Goal: Task Accomplishment & Management: Use online tool/utility

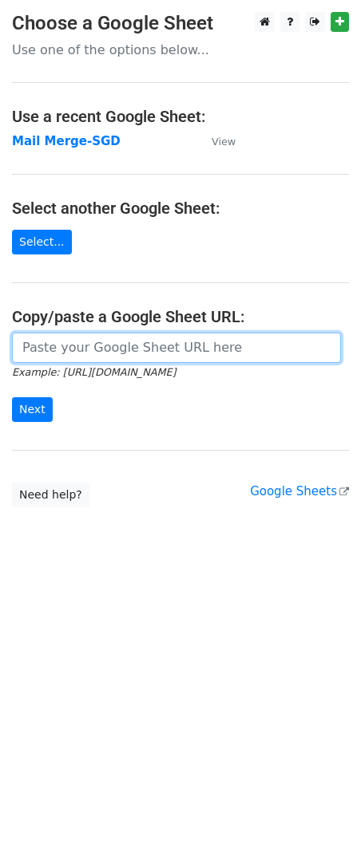
click at [79, 339] on input "url" at bounding box center [176, 348] width 329 height 30
paste input "https://docs.google.com/spreadsheets/d/1jNIuOAK9ubnB9XCiOiTZWoruZzbXrSiWjAIvgOd…"
type input "https://docs.google.com/spreadsheets/d/1jNIuOAK9ubnB9XCiOiTZWoruZzbXrSiWjAIvgOd…"
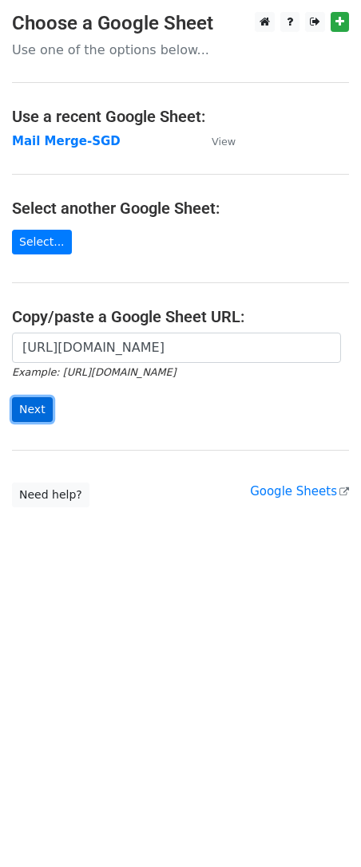
click at [38, 408] on input "Next" at bounding box center [32, 409] width 41 height 25
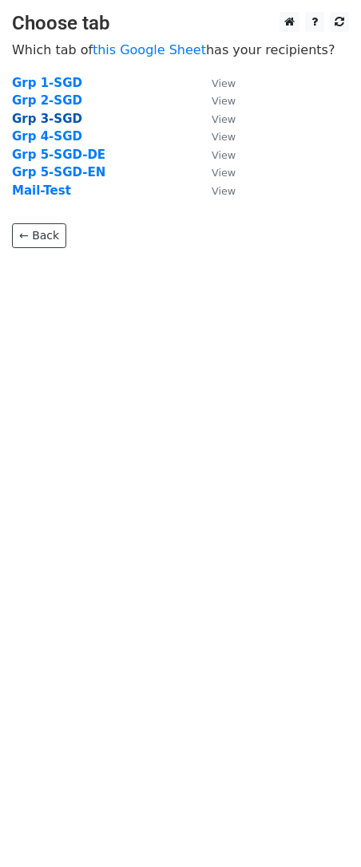
click at [49, 120] on strong "Grp 3-SGD" at bounding box center [47, 119] width 70 height 14
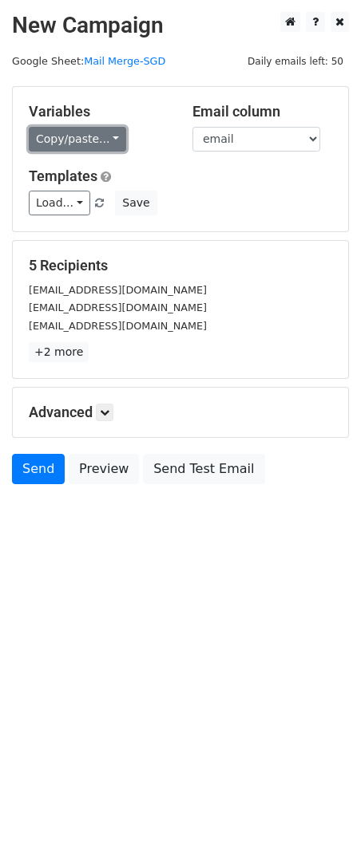
click at [55, 136] on link "Copy/paste..." at bounding box center [77, 139] width 97 height 25
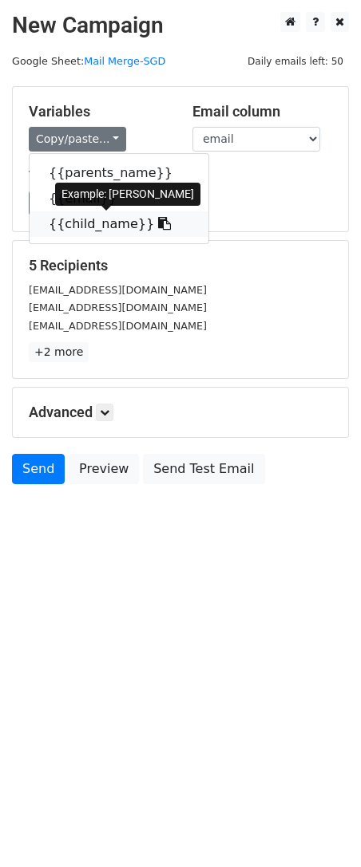
click at [61, 219] on link "{{child_name}}" at bounding box center [119, 224] width 179 height 26
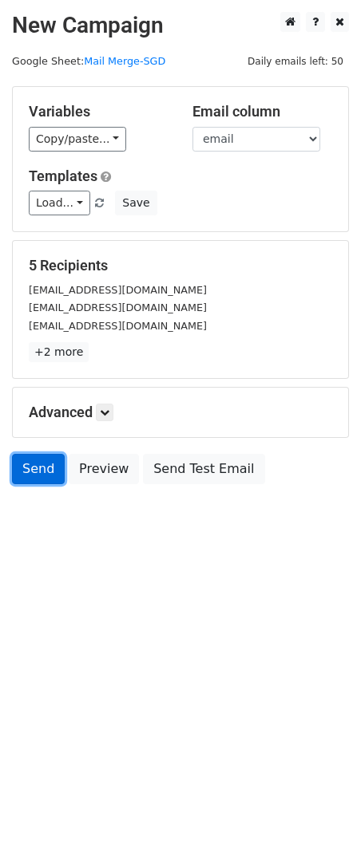
click at [28, 471] on link "Send" at bounding box center [38, 469] width 53 height 30
